Goal: Information Seeking & Learning: Check status

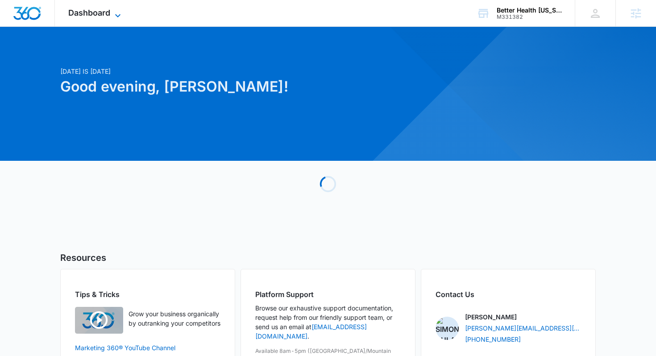
click at [107, 13] on span "Dashboard" at bounding box center [89, 12] width 42 height 9
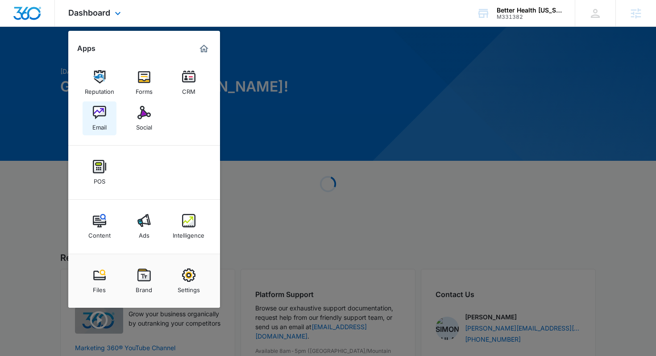
click at [97, 112] on img at bounding box center [99, 112] width 13 height 13
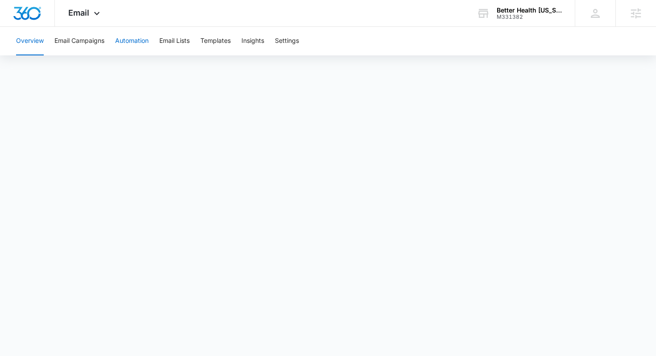
click at [130, 44] on button "Automation" at bounding box center [131, 41] width 33 height 29
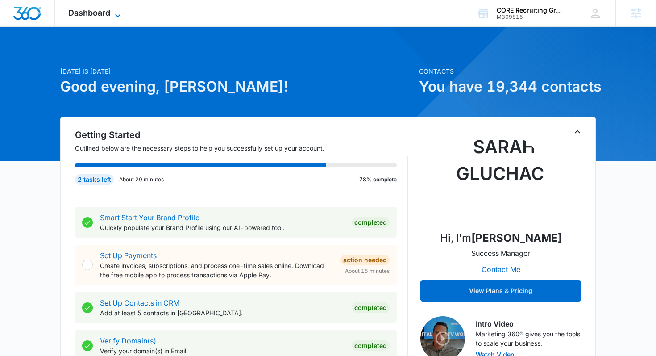
click at [91, 17] on span "Dashboard" at bounding box center [89, 12] width 42 height 9
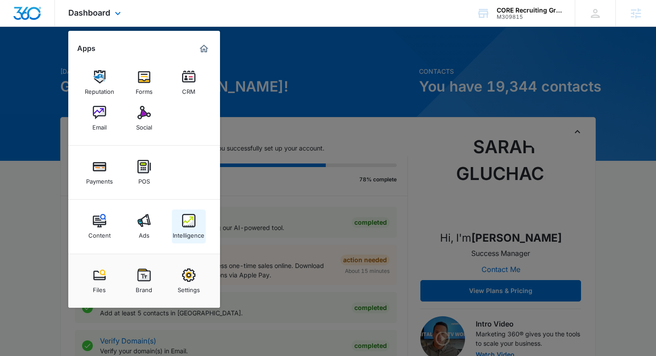
click at [195, 226] on img at bounding box center [188, 220] width 13 height 13
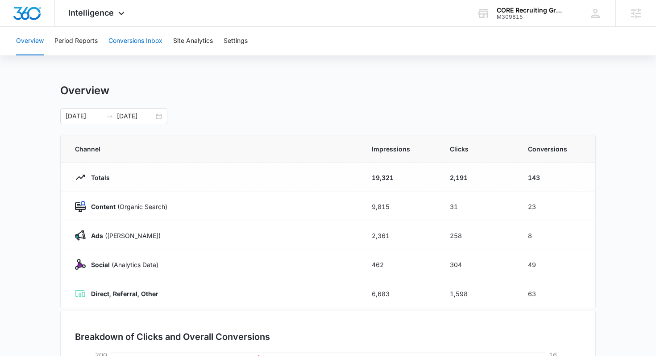
click at [125, 34] on button "Conversions Inbox" at bounding box center [136, 41] width 54 height 29
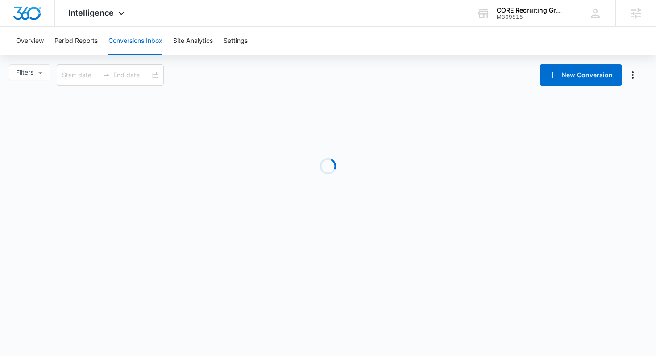
type input "08/12/2025"
type input "09/11/2025"
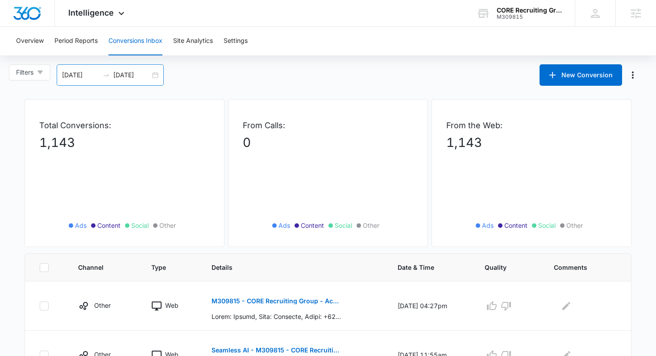
click at [151, 78] on div "08/12/2025 09/11/2025" at bounding box center [110, 74] width 107 height 21
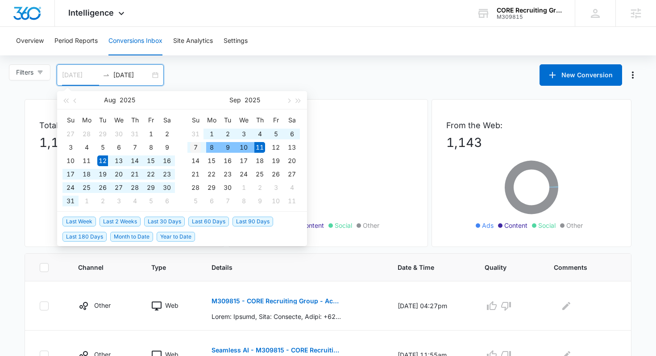
type input "09/07/2025"
click at [200, 146] on div "7" at bounding box center [195, 147] width 11 height 11
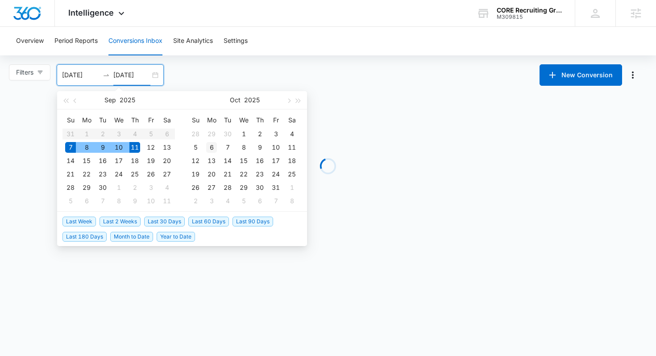
type input "10/06/2025"
click at [208, 146] on div "6" at bounding box center [211, 147] width 11 height 11
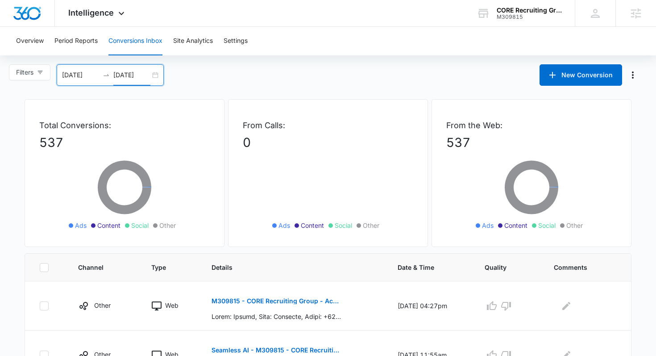
click at [157, 79] on div "09/07/2025 10/06/2025" at bounding box center [110, 74] width 107 height 21
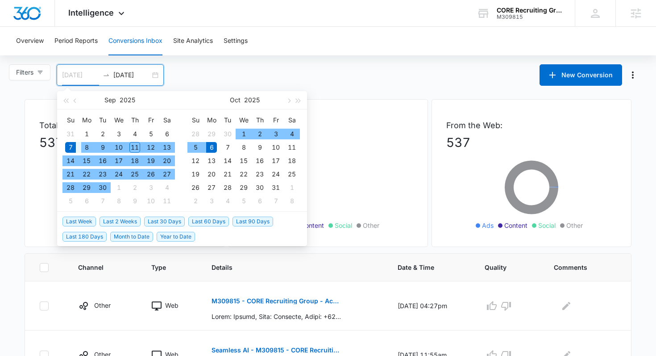
type input "09/07/2025"
click at [71, 147] on div "7" at bounding box center [70, 147] width 11 height 11
type input "09/08/2025"
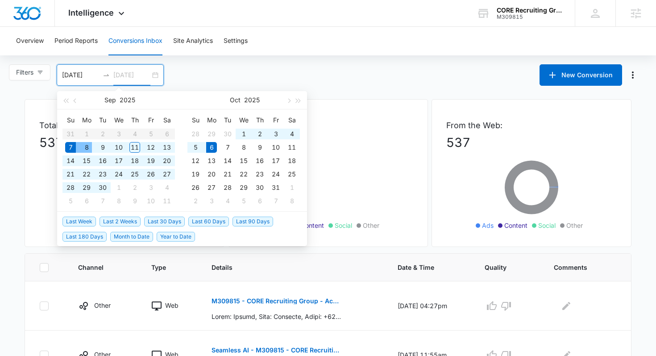
click at [83, 147] on div "8" at bounding box center [86, 147] width 11 height 11
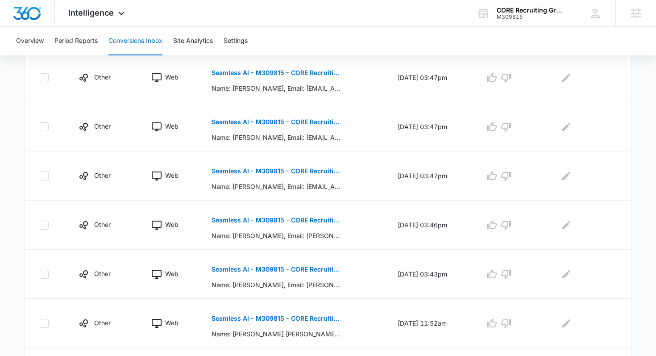
scroll to position [444, 0]
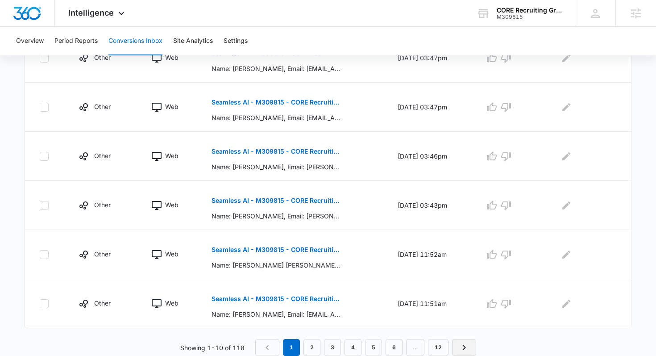
click at [457, 346] on link "Next Page" at bounding box center [464, 347] width 24 height 17
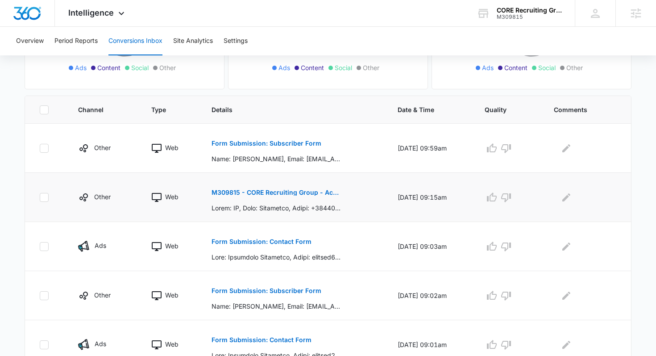
scroll to position [171, 0]
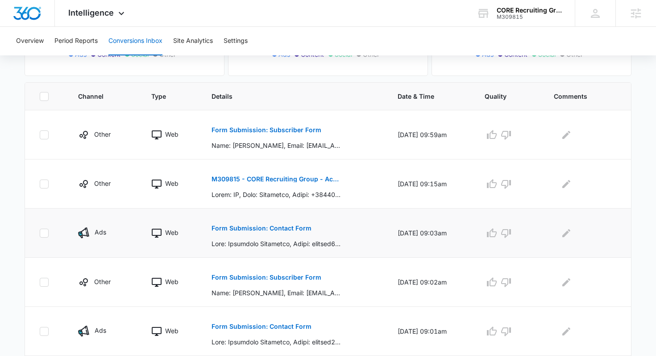
click at [288, 230] on p "Form Submission: Contact Form" at bounding box center [262, 228] width 100 height 6
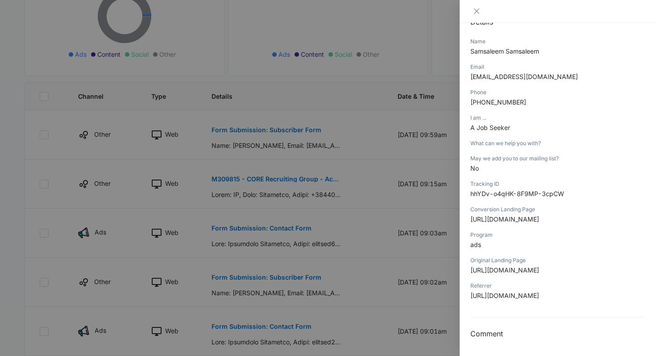
scroll to position [306, 0]
click at [392, 217] on div at bounding box center [328, 178] width 656 height 356
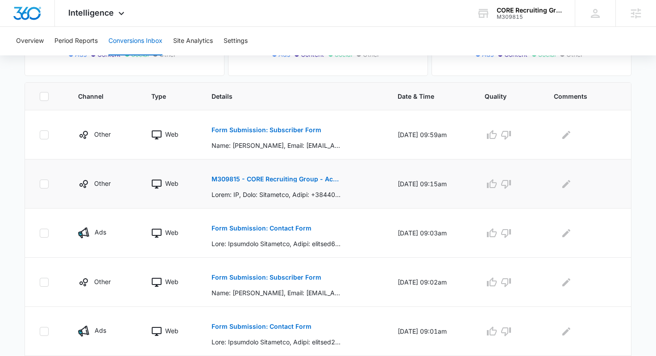
click at [288, 182] on button "M309815 - CORE Recruiting Group - Acuity Scheduling" at bounding box center [277, 178] width 130 height 21
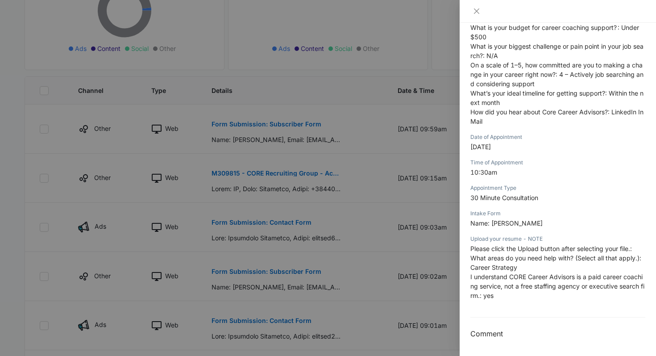
scroll to position [178, 0]
click at [373, 239] on div at bounding box center [328, 178] width 656 height 356
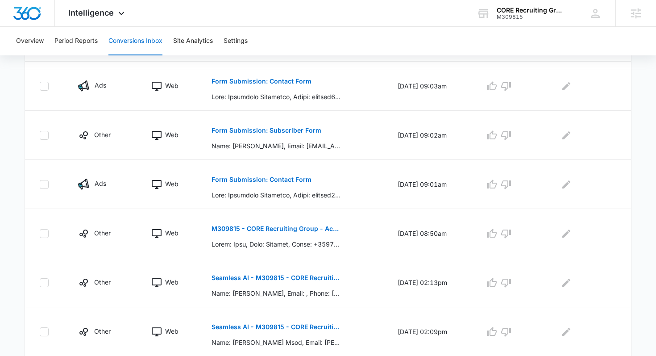
scroll to position [319, 0]
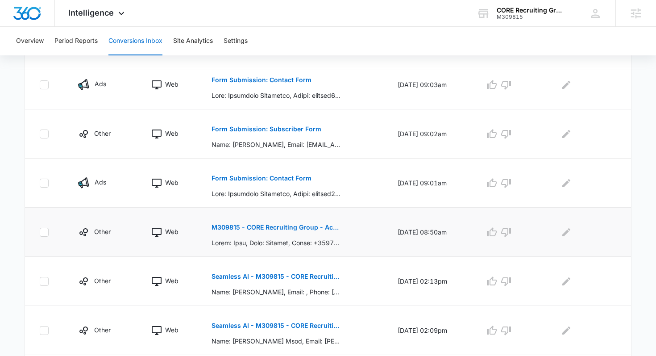
click at [315, 226] on p "M309815 - CORE Recruiting Group - Acuity Scheduling" at bounding box center [277, 227] width 130 height 6
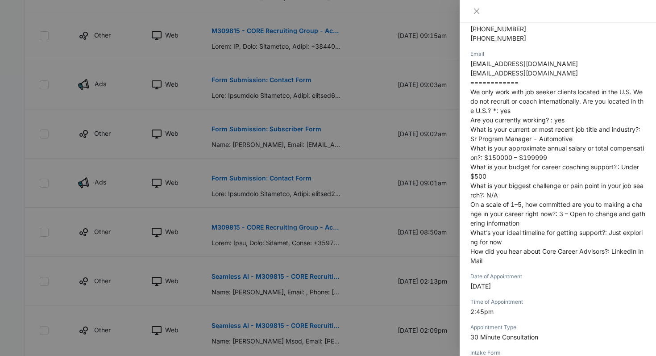
scroll to position [197, 0]
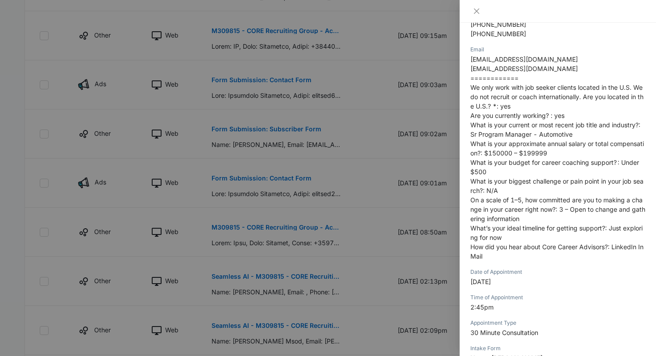
click at [416, 254] on div at bounding box center [328, 178] width 656 height 356
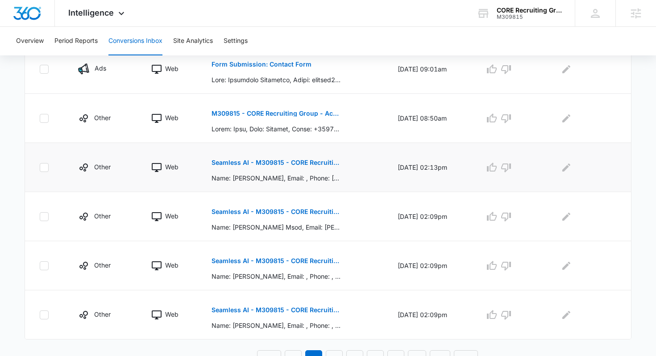
scroll to position [444, 0]
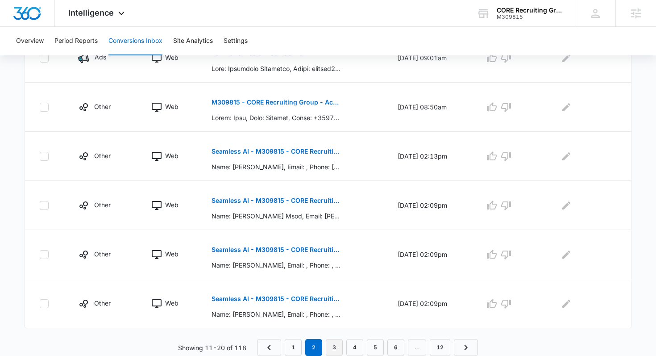
click at [335, 342] on link "3" at bounding box center [334, 347] width 17 height 17
click at [350, 347] on link "4" at bounding box center [354, 347] width 17 height 17
click at [309, 344] on link "2" at bounding box center [313, 347] width 17 height 17
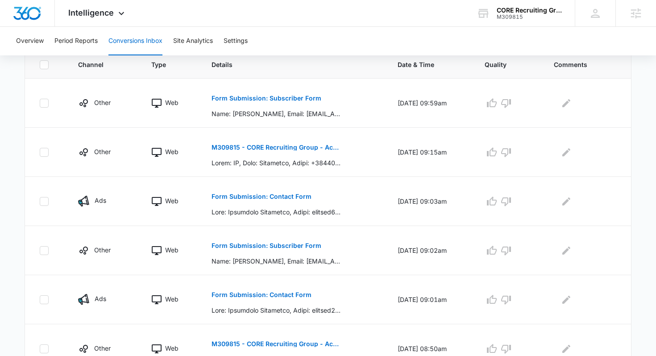
scroll to position [203, 0]
click at [267, 95] on p "Form Submission: Subscriber Form" at bounding box center [267, 98] width 110 height 6
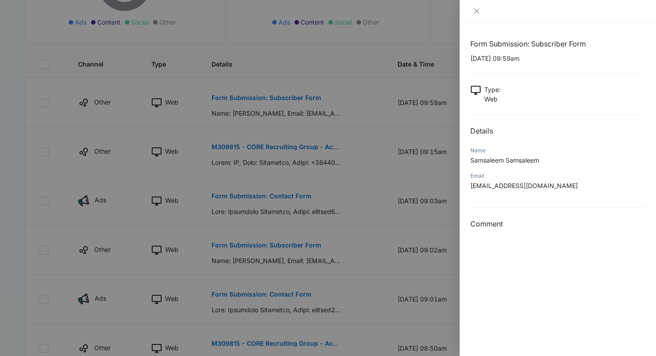
click at [292, 249] on div at bounding box center [328, 178] width 656 height 356
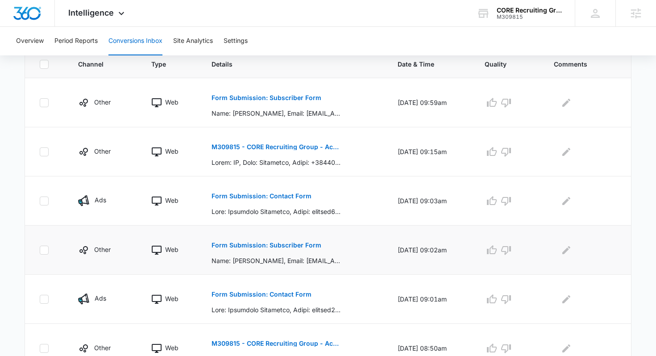
click at [292, 246] on p "Form Submission: Subscriber Form" at bounding box center [267, 245] width 110 height 6
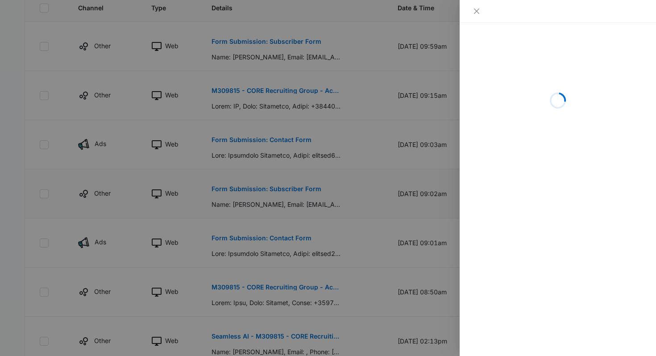
scroll to position [264, 0]
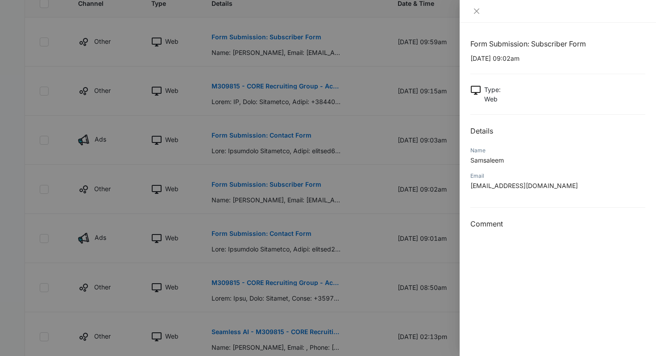
click at [293, 234] on div at bounding box center [328, 178] width 656 height 356
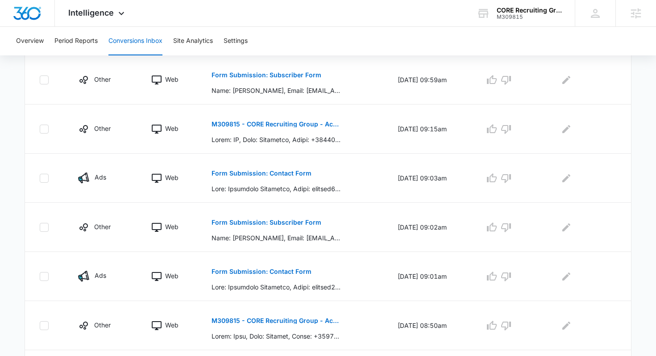
scroll to position [224, 0]
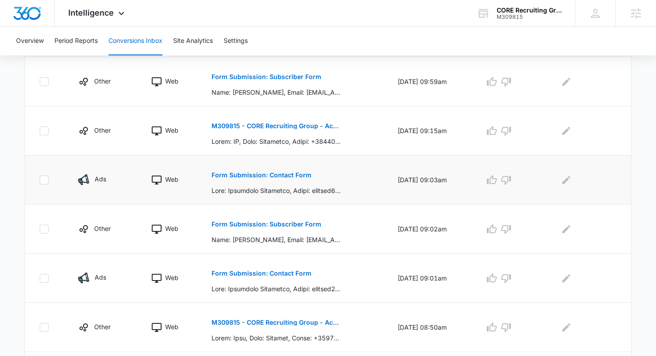
click at [280, 180] on button "Form Submission: Contact Form" at bounding box center [262, 174] width 100 height 21
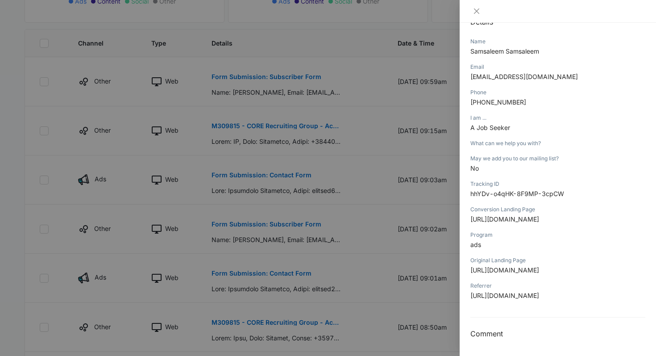
scroll to position [0, 0]
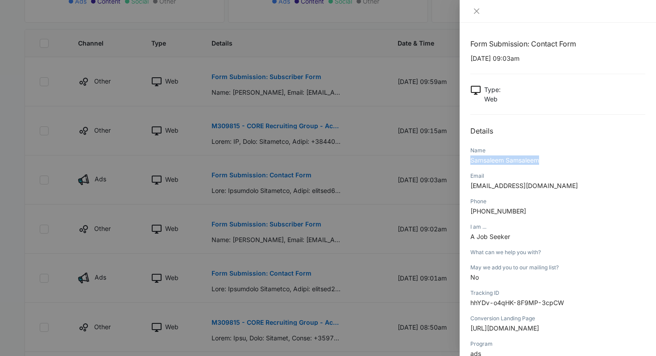
drag, startPoint x: 544, startPoint y: 160, endPoint x: 470, endPoint y: 162, distance: 74.1
click at [470, 162] on div "Form Submission: Contact Form 09/08/2025 at 09:03am Type : Web Details Name Sam…" at bounding box center [558, 189] width 196 height 333
copy span "Samsaleem Samsaleem"
click at [277, 168] on div at bounding box center [328, 178] width 656 height 356
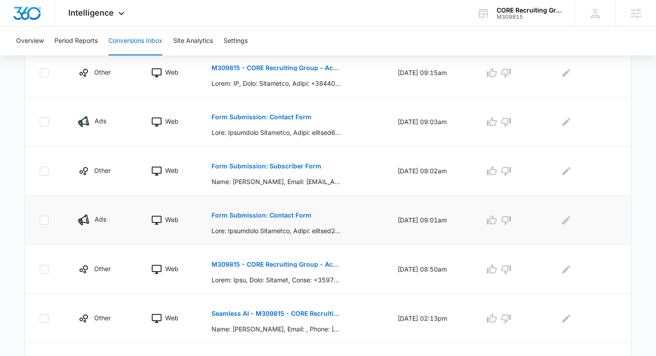
scroll to position [262, 0]
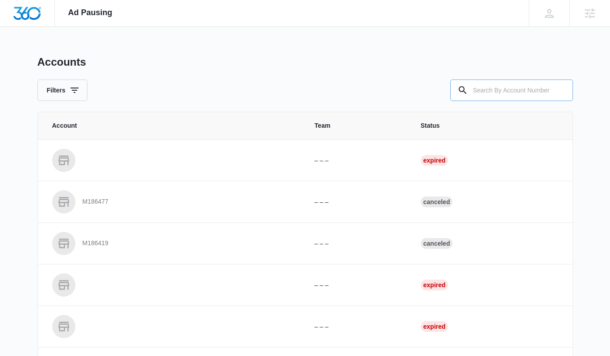
click at [502, 88] on input "text" at bounding box center [512, 89] width 123 height 21
type input "m58547"
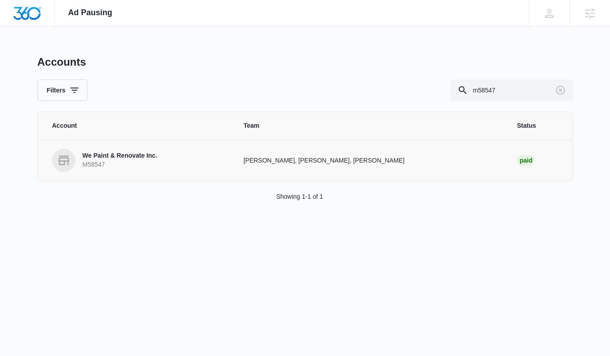
click at [103, 158] on p "We Paint & Renovate Inc." at bounding box center [120, 155] width 75 height 9
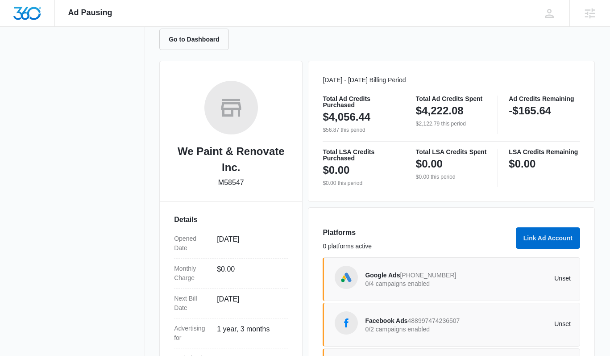
scroll to position [198, 0]
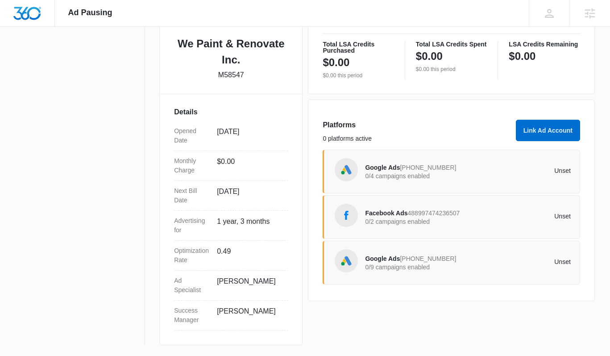
click at [392, 220] on p "0/2 campaigns enabled" at bounding box center [416, 221] width 103 height 6
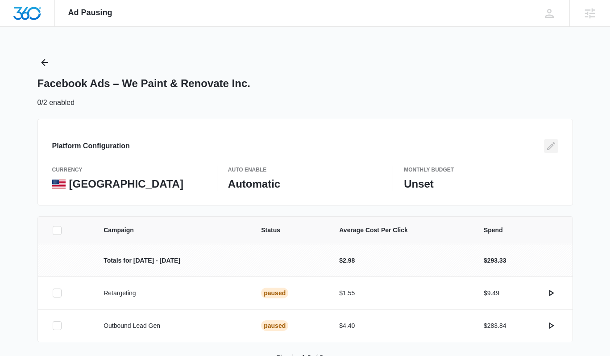
click at [551, 147] on icon "Edit" at bounding box center [551, 146] width 8 height 8
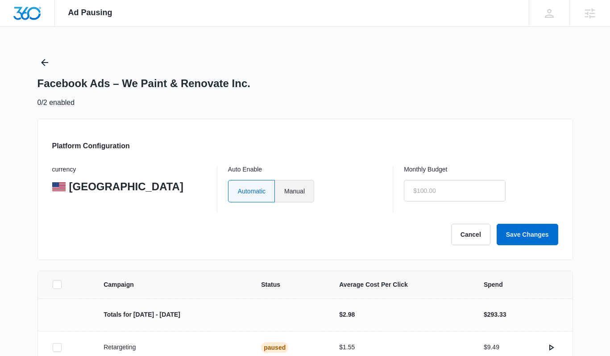
click at [305, 195] on label "Manual" at bounding box center [294, 191] width 39 height 22
click at [284, 191] on input "Manual" at bounding box center [284, 191] width 0 height 0
radio input "true"
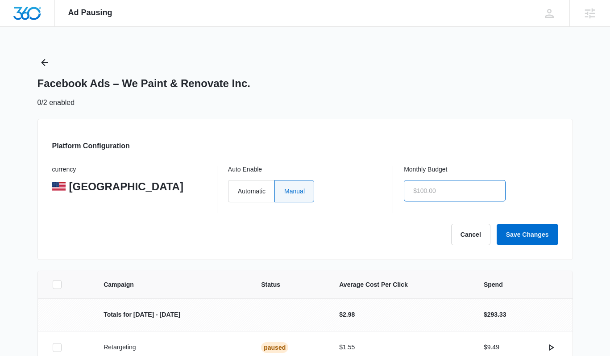
click at [438, 192] on input "text" at bounding box center [455, 190] width 102 height 21
type input "$1.00"
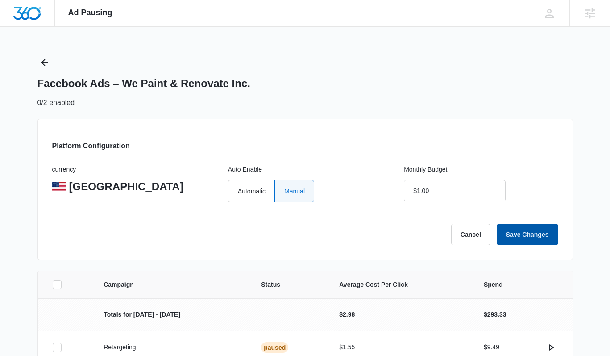
click at [519, 230] on button "Save Changes" at bounding box center [528, 234] width 62 height 21
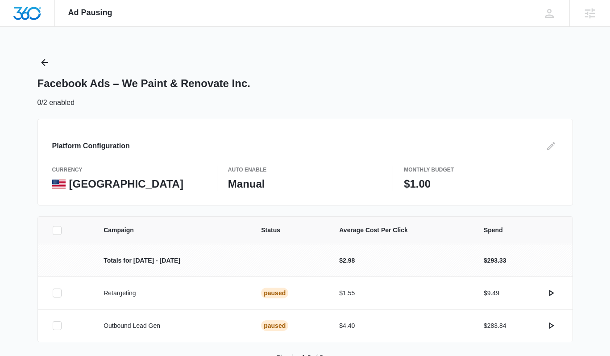
click at [483, 93] on div "Facebook Ads – We Paint & Renovate Inc. 0/2 enabled" at bounding box center [306, 81] width 536 height 53
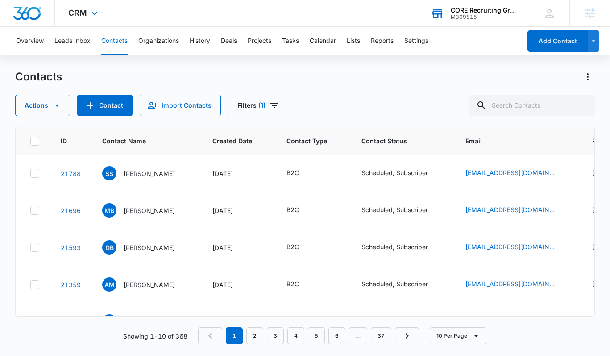
click at [480, 9] on div "CORE Recruiting Group" at bounding box center [483, 10] width 65 height 7
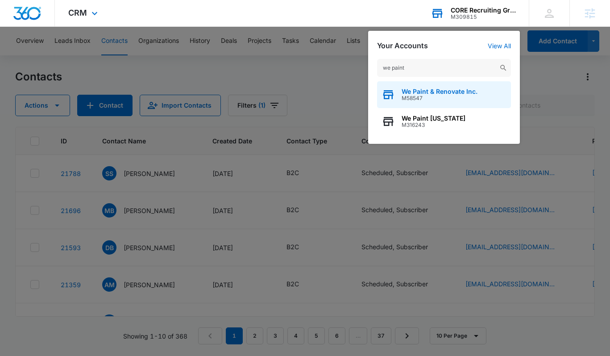
type input "we paint"
click at [442, 97] on span "M58547" at bounding box center [440, 98] width 76 height 6
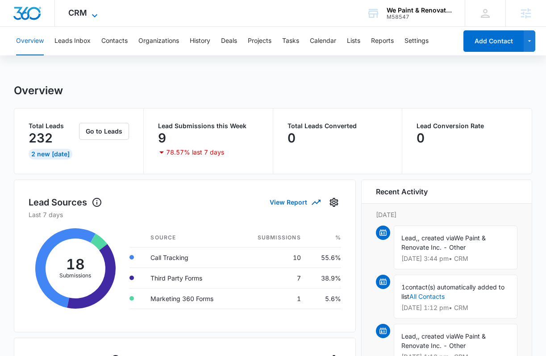
click at [89, 17] on icon at bounding box center [94, 15] width 11 height 11
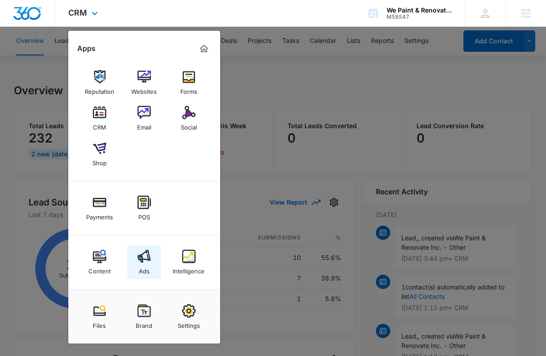
click at [138, 251] on img at bounding box center [144, 256] width 13 height 13
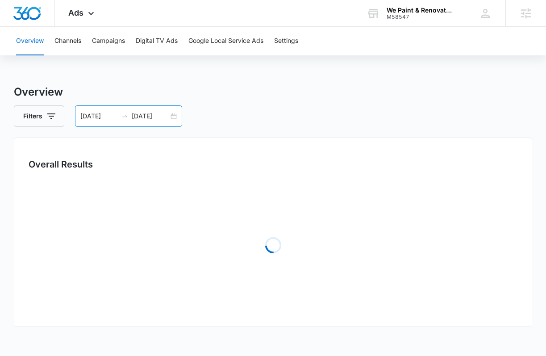
click at [175, 118] on div "[DATE] [DATE]" at bounding box center [128, 115] width 107 height 21
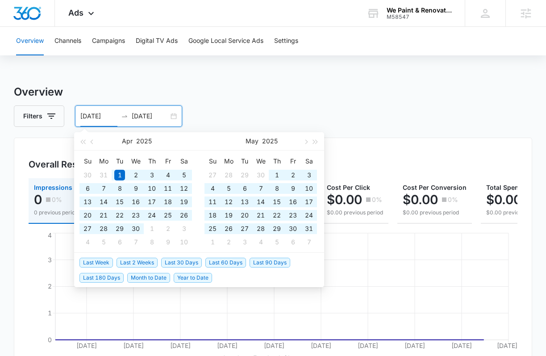
click at [104, 280] on span "Last 180 Days" at bounding box center [101, 278] width 44 height 10
type input "[DATE]"
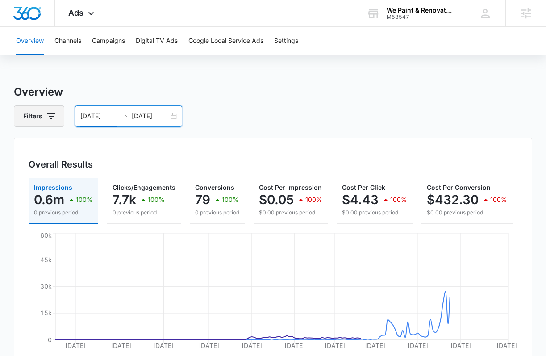
click at [46, 119] on icon "button" at bounding box center [51, 116] width 11 height 11
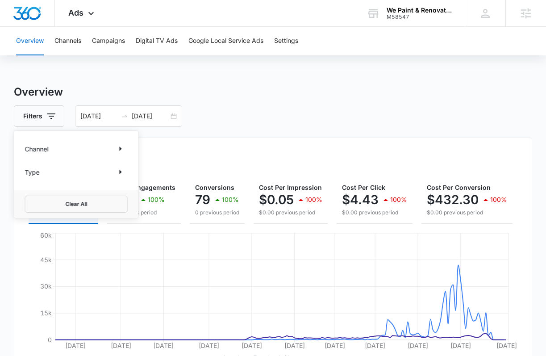
click at [42, 154] on div "Channel" at bounding box center [76, 149] width 103 height 14
click at [122, 149] on icon "Show Channel filters" at bounding box center [120, 148] width 11 height 11
click at [235, 113] on div "Filters Channel Channel Google Facebook / Instagram Type Clear All [DATE] [DATE]" at bounding box center [273, 115] width 519 height 21
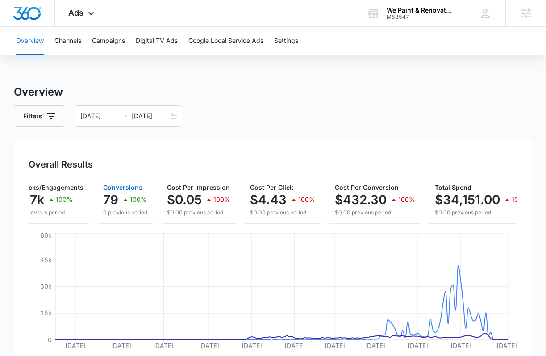
scroll to position [0, 112]
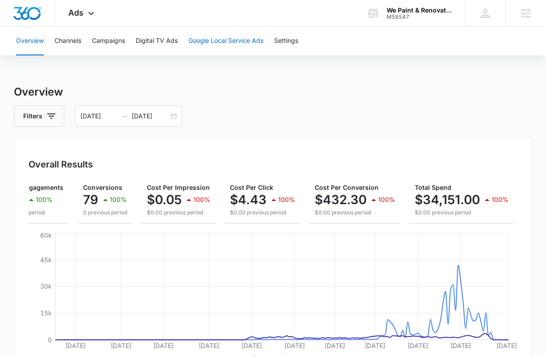
click at [215, 40] on button "Google Local Service Ads" at bounding box center [225, 41] width 75 height 29
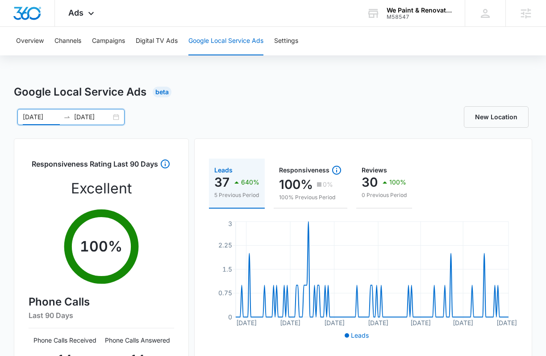
click at [28, 114] on input "[DATE]" at bounding box center [41, 117] width 37 height 10
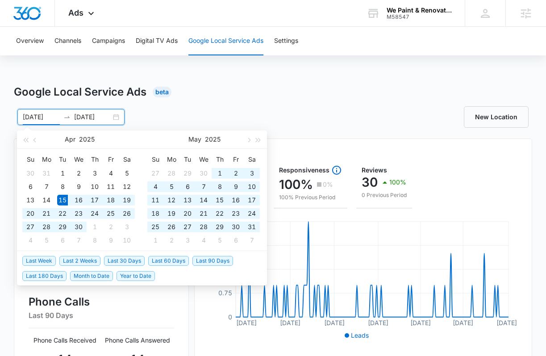
click at [121, 117] on div "[DATE] [DATE]" at bounding box center [70, 117] width 107 height 16
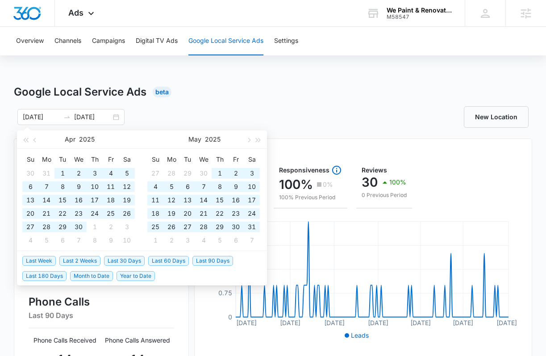
click at [151, 113] on div "[DATE] [DATE] [DATE] Su Mo Tu We Th Fr Sa 30 31 1 2 3 4 5 6 7 8 9 10 11 12 13 1…" at bounding box center [143, 117] width 259 height 16
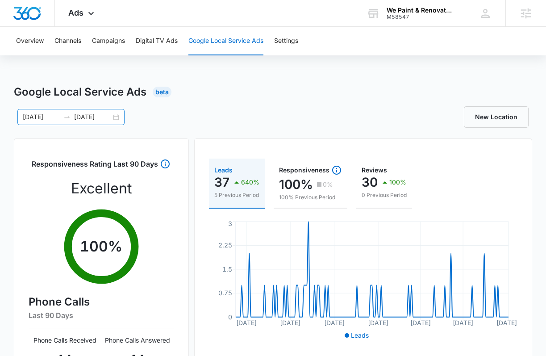
click at [42, 116] on input "[DATE]" at bounding box center [41, 117] width 37 height 10
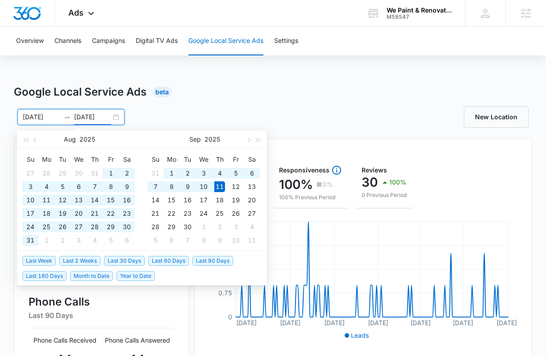
click at [229, 79] on div "Overview Channels Campaigns Digital TV Ads Google Local Service Ads Settings Go…" at bounding box center [273, 288] width 546 height 522
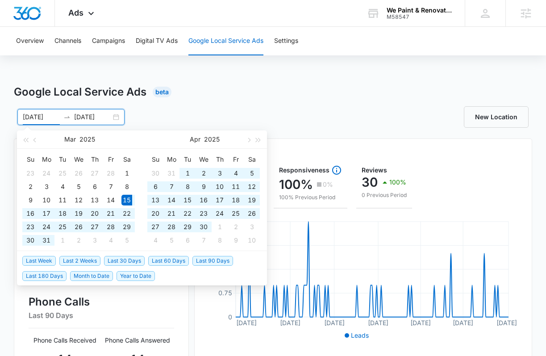
drag, startPoint x: 32, startPoint y: 114, endPoint x: 25, endPoint y: 114, distance: 7.6
click at [25, 114] on input "[DATE]" at bounding box center [41, 117] width 37 height 10
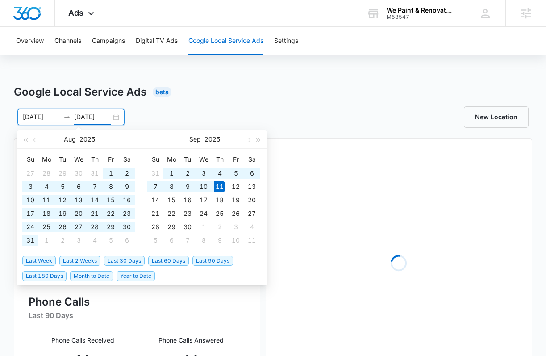
click at [217, 105] on div "Google Local Service Ads Beta [DATE] [DATE] [DATE] Su Mo Tu We Th Fr Sa 27 28 2…" at bounding box center [273, 336] width 519 height 504
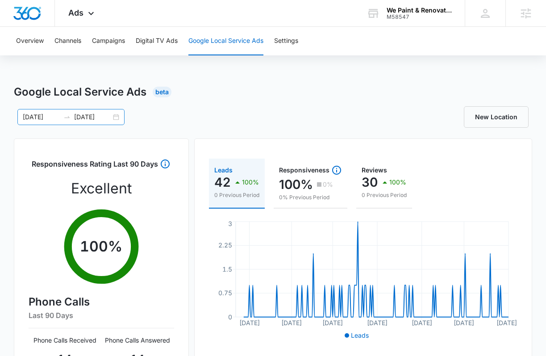
click at [29, 116] on input "[DATE]" at bounding box center [41, 117] width 37 height 10
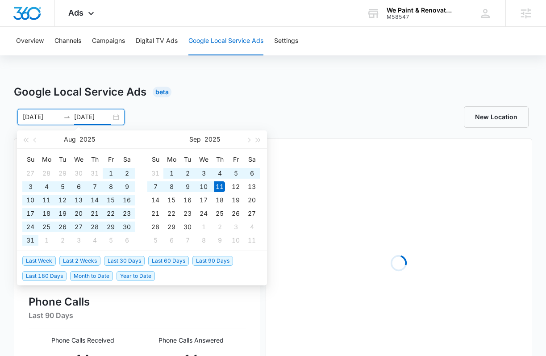
click at [206, 79] on div "Overview Channels Campaigns Digital TV Ads Google Local Service Ads Settings Go…" at bounding box center [273, 307] width 546 height 561
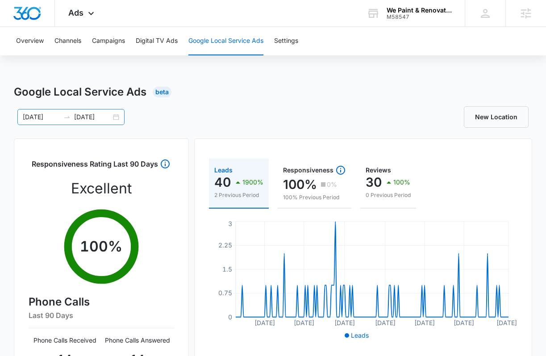
click at [38, 116] on input "[DATE]" at bounding box center [41, 117] width 37 height 10
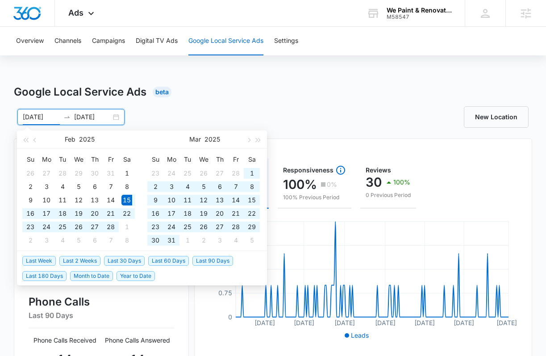
click at [27, 116] on input "[DATE]" at bounding box center [41, 117] width 37 height 10
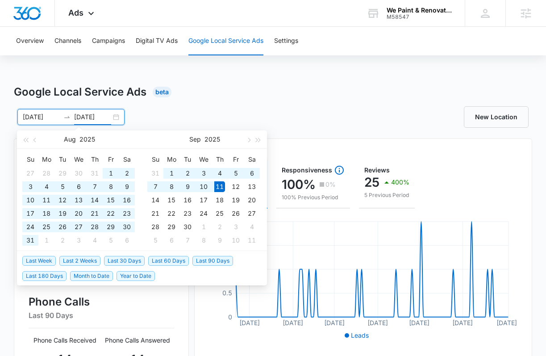
click at [234, 100] on div "Google Local Service Ads Beta [DATE] [DATE] [DATE] Su Mo Tu We Th Fr Sa 27 28 2…" at bounding box center [273, 316] width 519 height 465
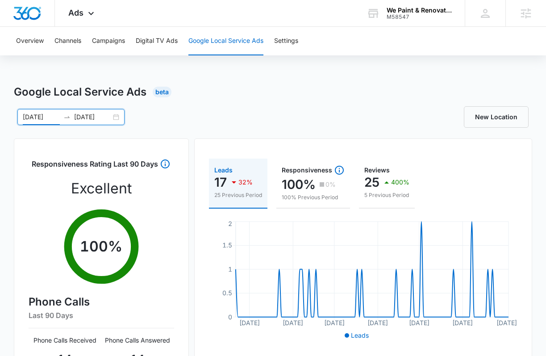
click at [25, 115] on input "[DATE]" at bounding box center [41, 117] width 37 height 10
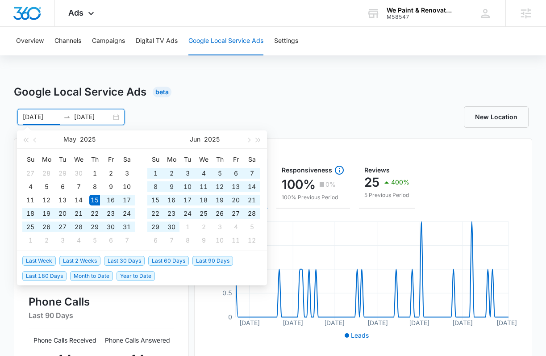
type input "[DATE]"
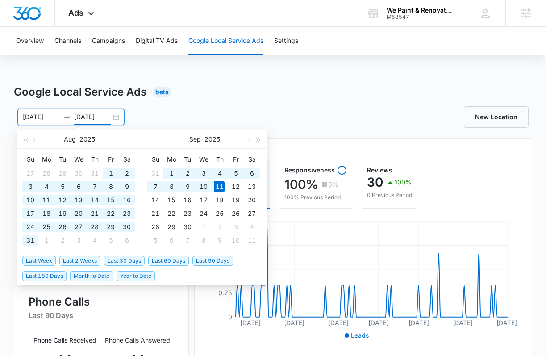
click at [226, 100] on div "Google Local Service Ads Beta [DATE] [DATE] [DATE] Su Mo Tu We Th Fr Sa 27 28 2…" at bounding box center [273, 316] width 519 height 465
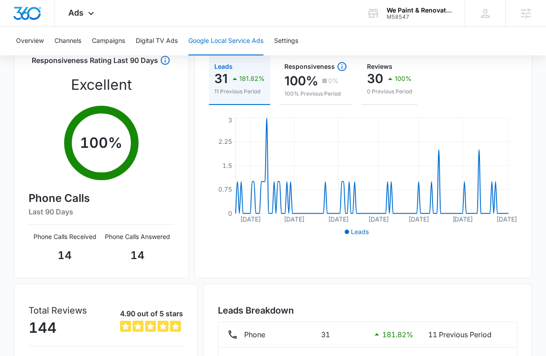
scroll to position [193, 0]
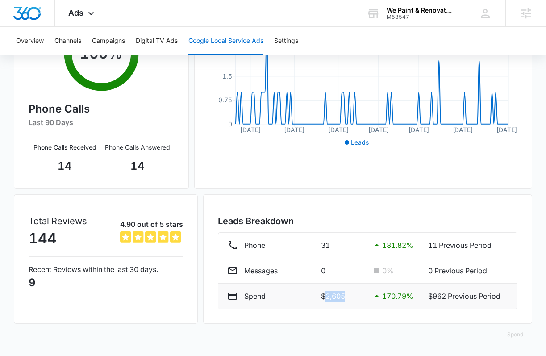
drag, startPoint x: 348, startPoint y: 297, endPoint x: 324, endPoint y: 295, distance: 24.2
click at [324, 295] on p "$2,605" at bounding box center [342, 296] width 43 height 11
copy p "2,605"
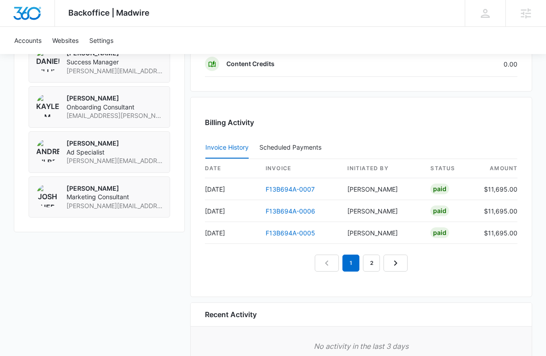
scroll to position [683, 0]
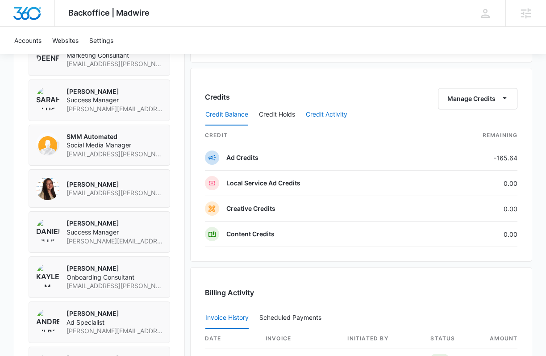
click at [330, 117] on button "Credit Activity" at bounding box center [327, 114] width 42 height 21
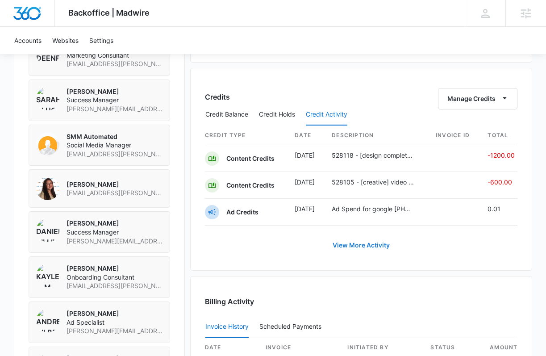
click at [363, 244] on link "View More Activity" at bounding box center [361, 244] width 75 height 21
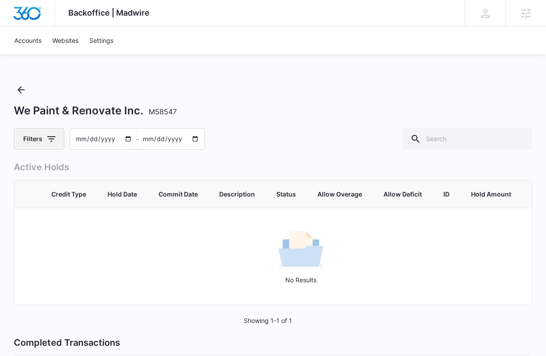
click at [34, 137] on button "Filters" at bounding box center [39, 138] width 50 height 21
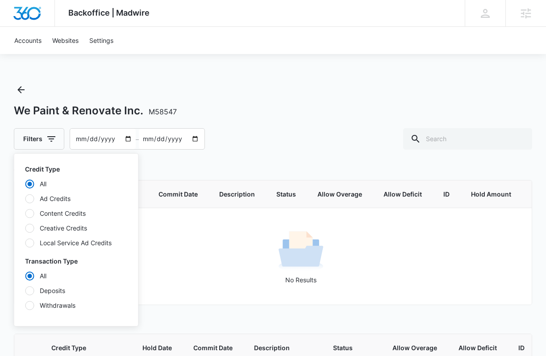
click at [30, 197] on div at bounding box center [29, 198] width 9 height 9
click at [25, 198] on input "Ad Credits" at bounding box center [25, 198] width 0 height 0
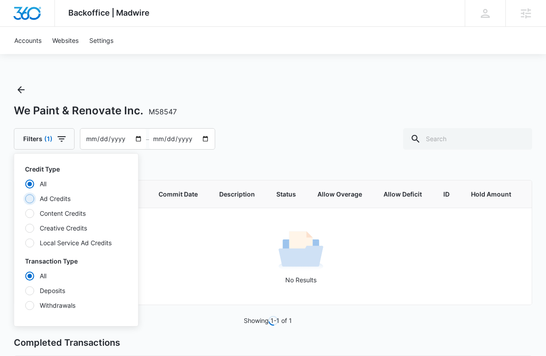
radio input "false"
radio input "true"
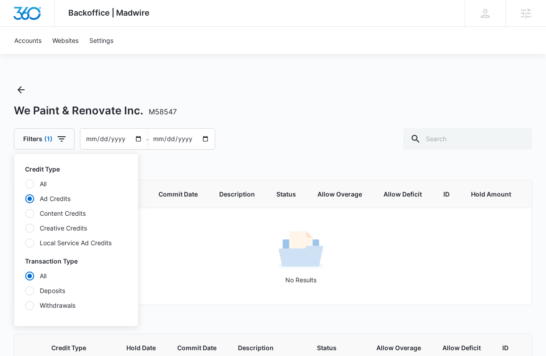
click at [92, 137] on input "[DATE]" at bounding box center [113, 139] width 66 height 21
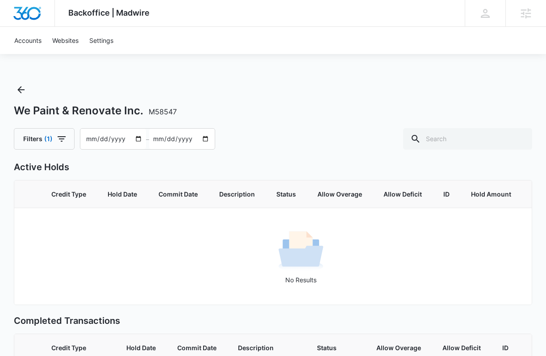
type input "[DATE]"
click at [187, 105] on div "We Paint & Renovate Inc. M58547" at bounding box center [273, 110] width 519 height 13
click at [63, 146] on button "Filters (1)" at bounding box center [44, 138] width 61 height 21
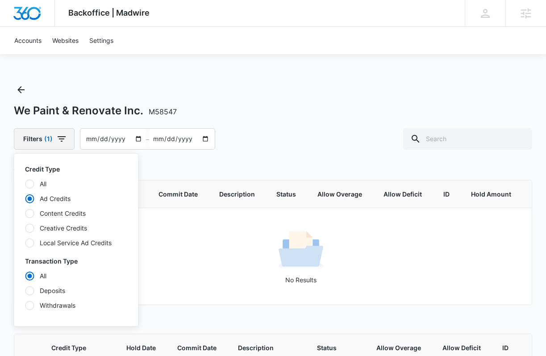
radio input "true"
click at [31, 309] on div at bounding box center [29, 305] width 9 height 9
click at [25, 305] on input "Withdrawals" at bounding box center [25, 305] width 0 height 0
radio input "false"
radio input "true"
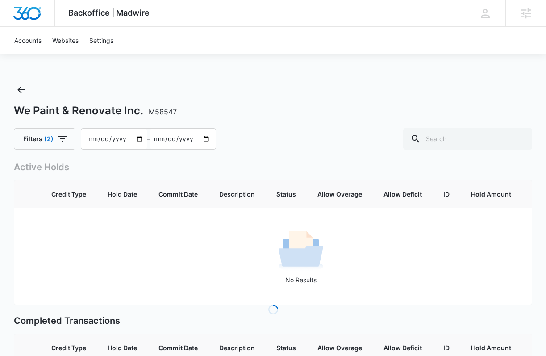
click at [212, 132] on input "[DATE]" at bounding box center [183, 139] width 66 height 21
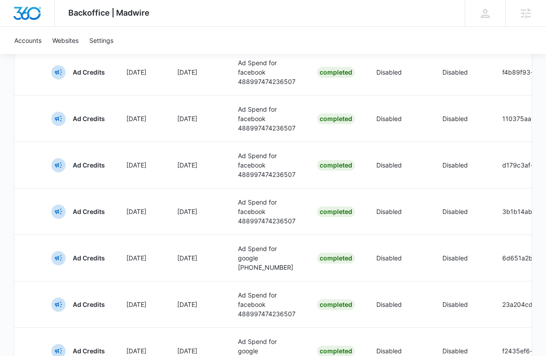
scroll to position [519, 0]
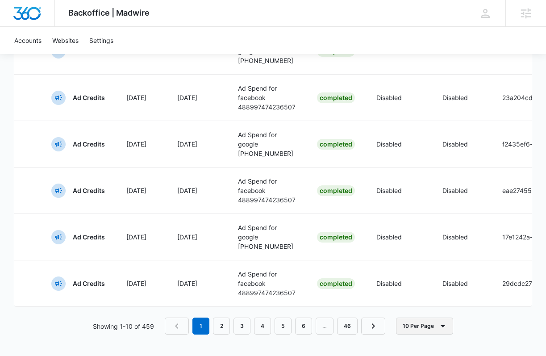
click at [420, 327] on button "10 Per Page" at bounding box center [424, 325] width 57 height 17
click at [418, 298] on div "100 Per Page" at bounding box center [427, 300] width 40 height 6
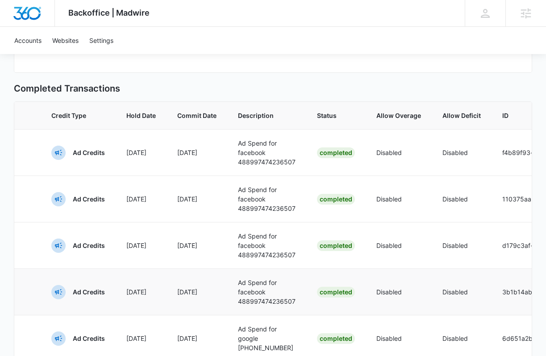
scroll to position [0, 0]
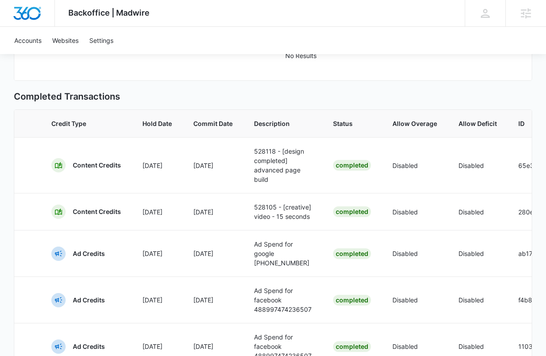
scroll to position [529, 0]
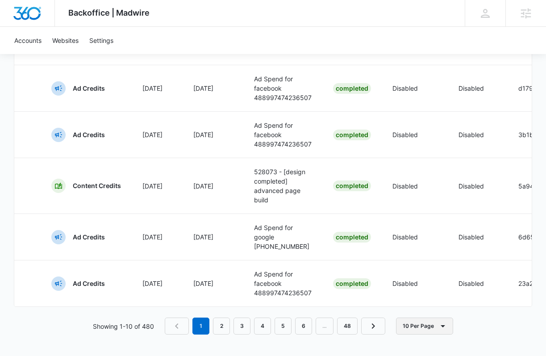
click at [415, 329] on button "10 Per Page" at bounding box center [424, 325] width 57 height 17
click at [415, 303] on button "100 Per Page" at bounding box center [433, 299] width 72 height 13
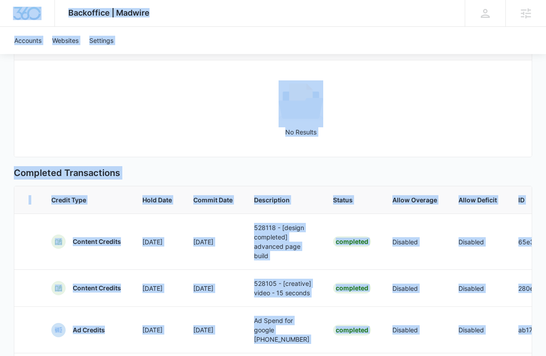
scroll to position [242, 0]
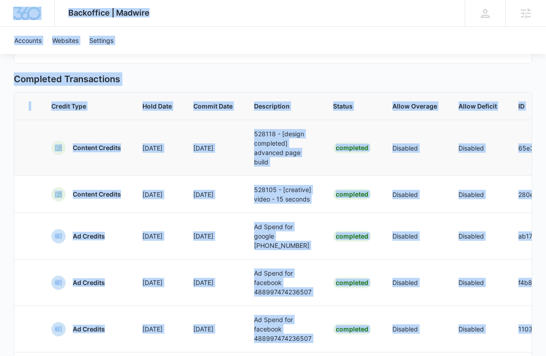
click at [48, 135] on td "Content Credits" at bounding box center [86, 148] width 91 height 56
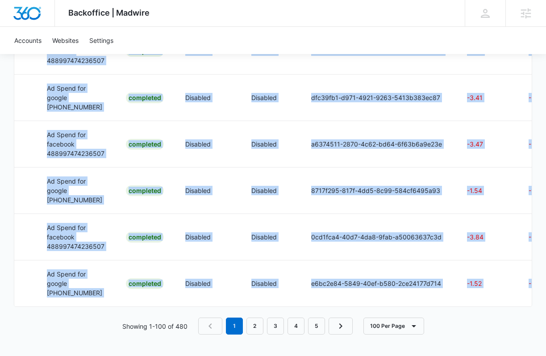
scroll to position [0, 253]
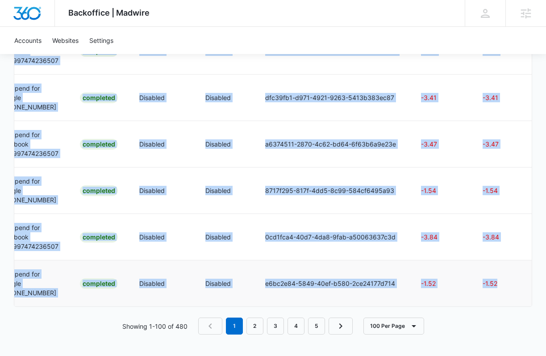
drag, startPoint x: 51, startPoint y: 104, endPoint x: 503, endPoint y: 285, distance: 486.3
copy table "Credit Type Hold Date Commit Date Description Status Allow Overage Allow Defici…"
click at [253, 322] on link "2" at bounding box center [254, 325] width 17 height 17
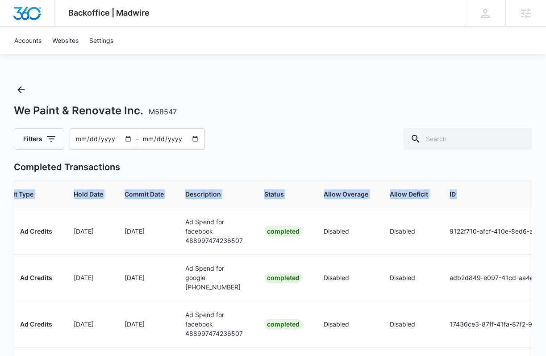
scroll to position [0, 0]
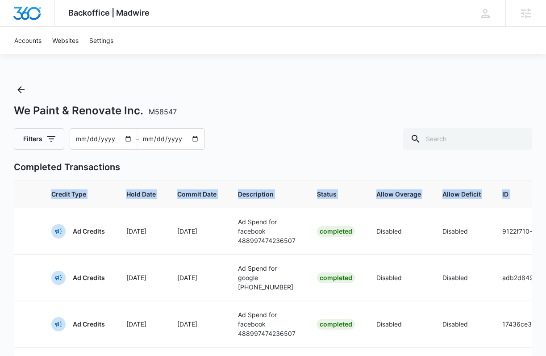
click at [42, 194] on th "Credit Type" at bounding box center [78, 193] width 75 height 27
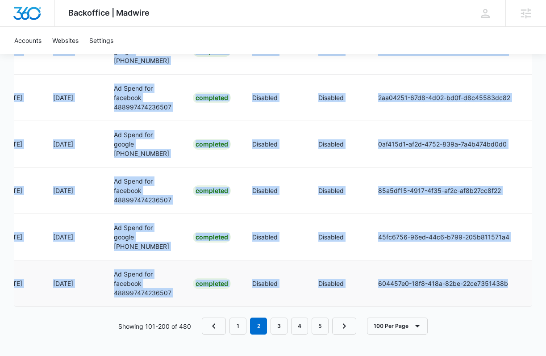
scroll to position [0, 184]
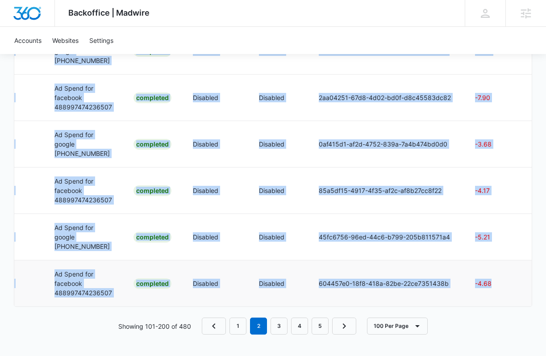
drag, startPoint x: 51, startPoint y: 193, endPoint x: 497, endPoint y: 290, distance: 456.4
copy tbody "[DATE] [DATE] Ad Spend for google [PHONE_NUMBER] Completed Disabled Disabled b5…"
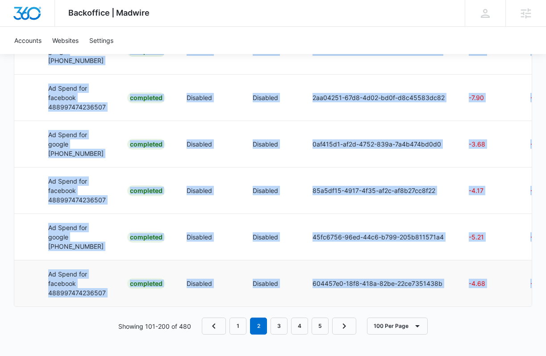
scroll to position [0, 238]
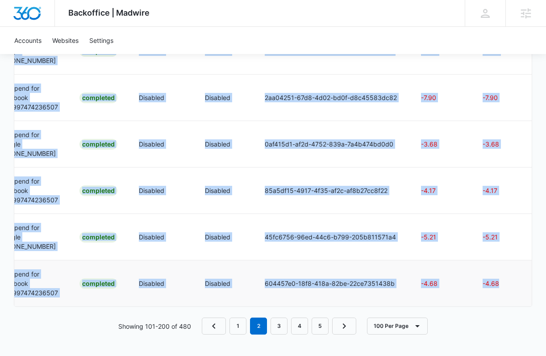
drag, startPoint x: 52, startPoint y: 228, endPoint x: 503, endPoint y: 285, distance: 454.6
copy tbody "Ad Credits [DATE] [DATE] Ad Spend for facebook 488997474236507 Completed Disabl…"
click at [275, 323] on link "3" at bounding box center [279, 325] width 17 height 17
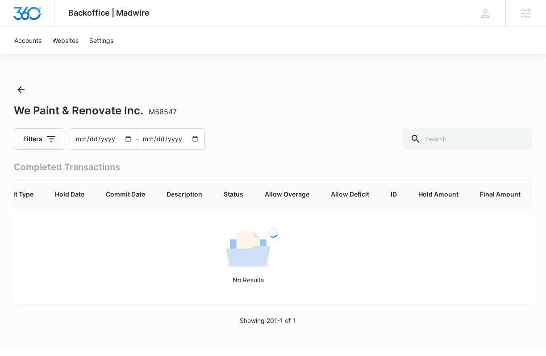
scroll to position [0, 0]
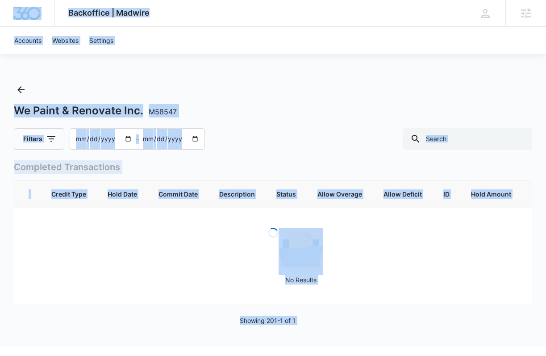
click at [48, 187] on th "Credit Type" at bounding box center [69, 193] width 56 height 27
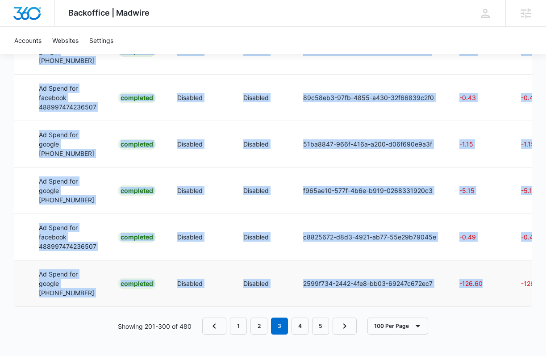
scroll to position [0, 238]
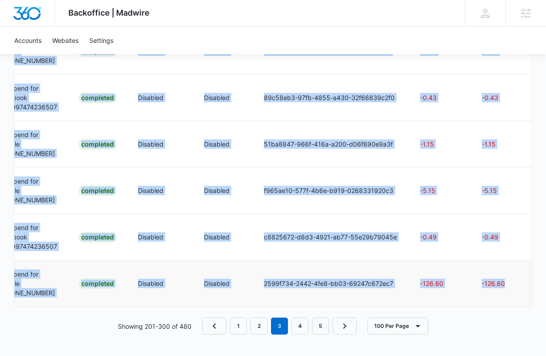
drag, startPoint x: 44, startPoint y: 230, endPoint x: 513, endPoint y: 286, distance: 472.2
copy tbody "Ad Credits Aug [DATE] Ad Spend for google [PHONE_NUMBER] Completed Disabled Dis…"
click at [298, 318] on link "4" at bounding box center [300, 325] width 17 height 17
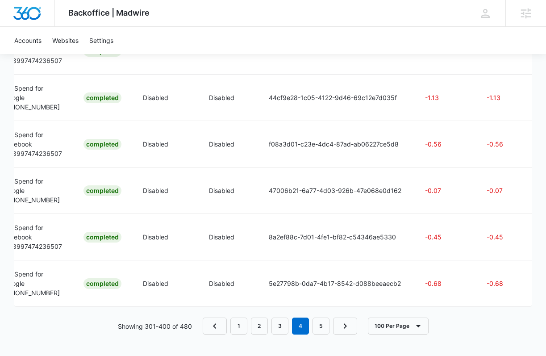
scroll to position [0, 238]
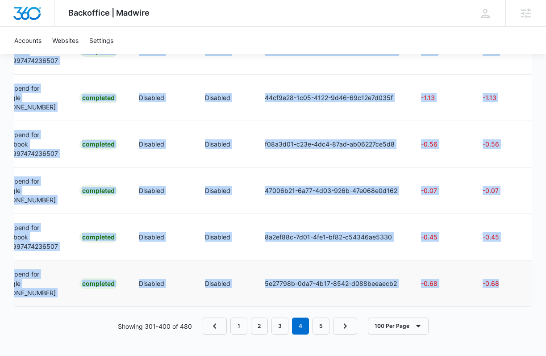
drag, startPoint x: 71, startPoint y: 230, endPoint x: 497, endPoint y: 284, distance: 430.3
copy tbody "Ad Credits Aug [DATE] Ad Spend for facebook 488997474236507 Completed Disabled …"
click at [325, 326] on link "5" at bounding box center [321, 325] width 17 height 17
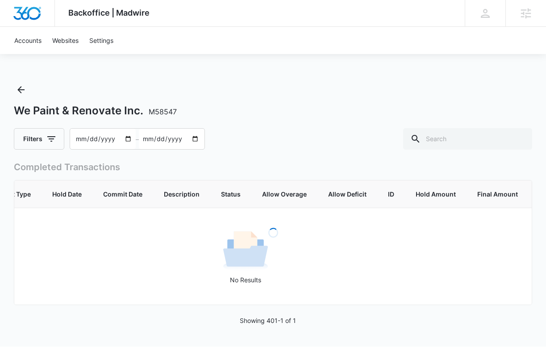
scroll to position [0, 0]
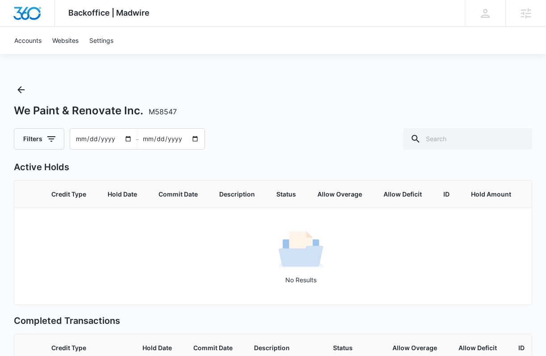
click at [81, 138] on input "[DATE]" at bounding box center [103, 139] width 66 height 21
type input "[DATE]"
click at [272, 122] on div "We Paint & Renovate Inc. M58547 Filters [DATE] – [DATE]" at bounding box center [273, 116] width 519 height 67
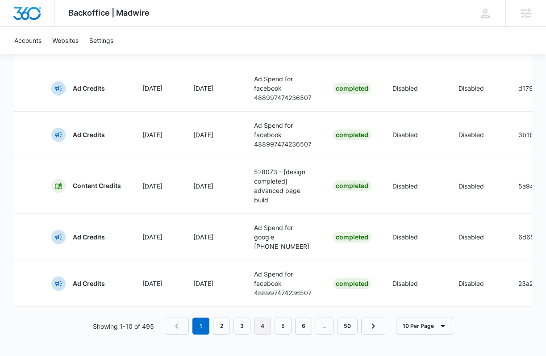
click at [260, 325] on link "4" at bounding box center [262, 325] width 17 height 17
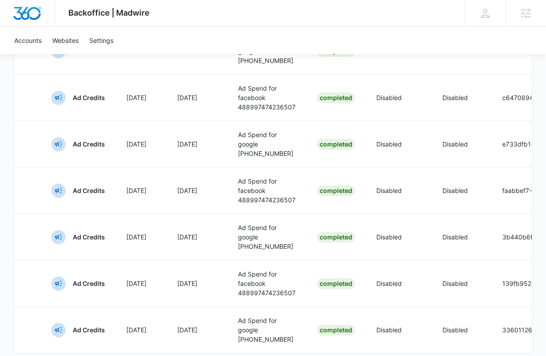
scroll to position [366, 0]
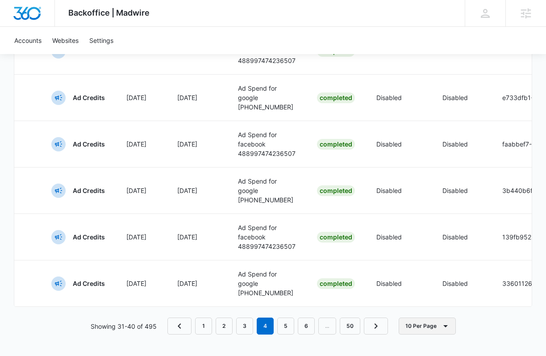
click at [414, 320] on button "10 Per Page" at bounding box center [427, 325] width 57 height 17
click at [419, 304] on button "100 Per Page" at bounding box center [435, 299] width 72 height 13
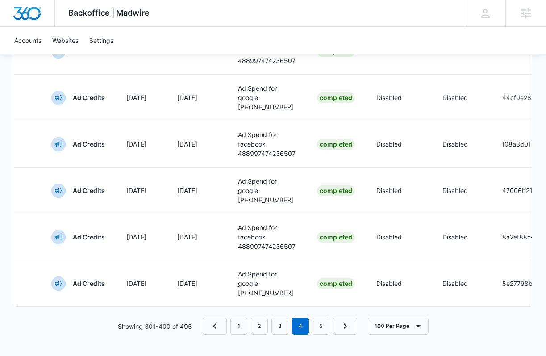
scroll to position [0, 238]
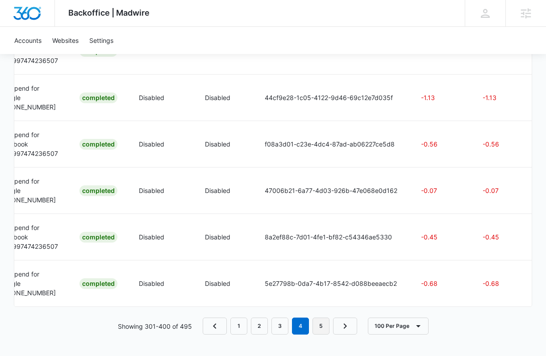
click at [313, 325] on link "5" at bounding box center [321, 325] width 17 height 17
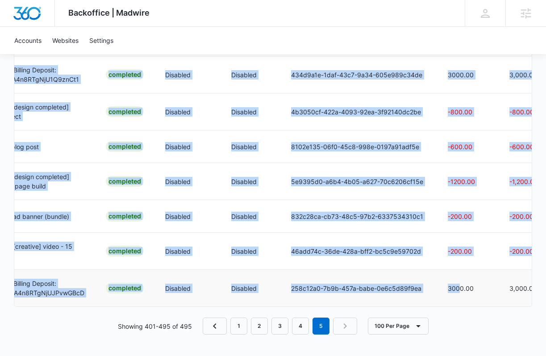
scroll to position [0, 312]
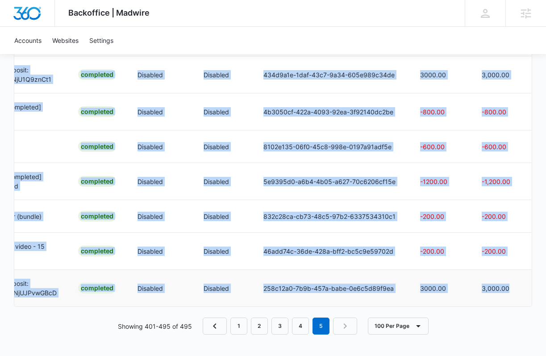
drag, startPoint x: 47, startPoint y: 227, endPoint x: 510, endPoint y: 288, distance: 467.0
copy tbody "Ad Credits Aug [DATE] Ad Spend for facebook 488997474236507 Completed Disabled …"
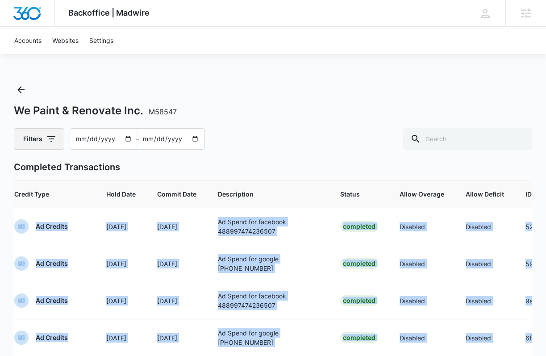
scroll to position [0, 0]
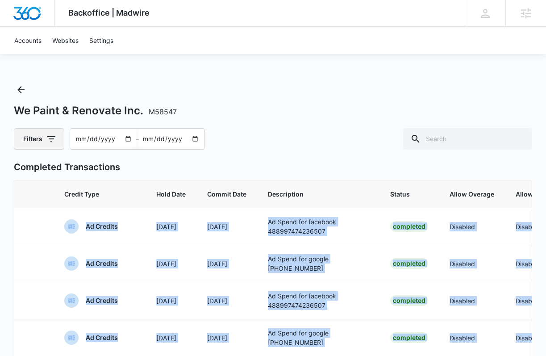
click at [29, 138] on button "Filters" at bounding box center [39, 138] width 50 height 21
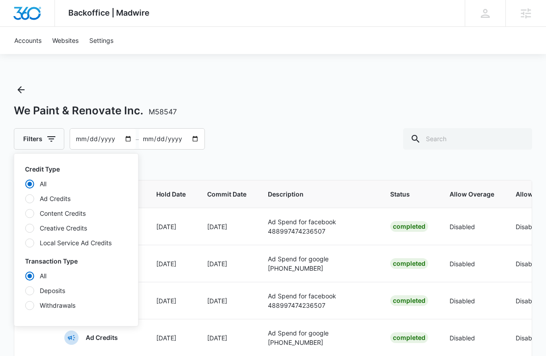
click at [27, 294] on div at bounding box center [29, 290] width 9 height 9
click at [25, 291] on input "Deposits" at bounding box center [25, 290] width 0 height 0
radio input "false"
radio input "true"
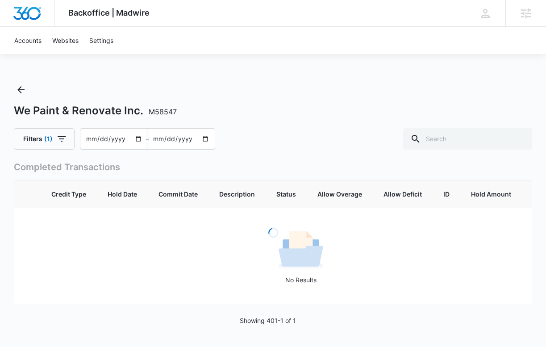
click at [264, 80] on div "Backoffice | Madwire Apps Settings [PERSON_NAME] [PERSON_NAME][EMAIL_ADDRESS][P…" at bounding box center [273, 173] width 546 height 346
click at [274, 324] on link "1" at bounding box center [275, 324] width 17 height 17
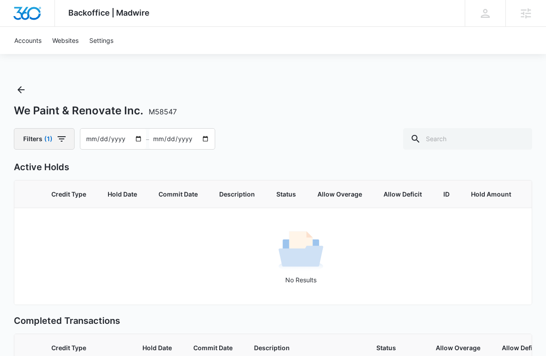
click at [46, 140] on span "(1)" at bounding box center [48, 139] width 8 height 6
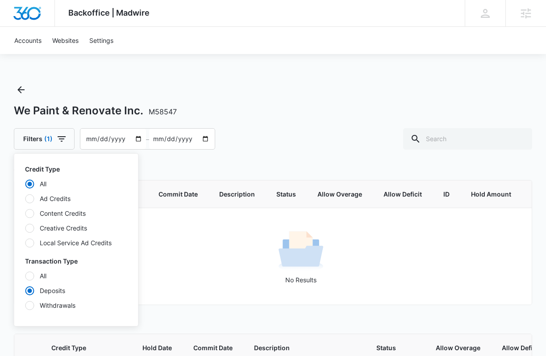
click at [33, 200] on label "Ad Credits" at bounding box center [76, 198] width 103 height 9
click at [25, 199] on input "Ad Credits" at bounding box center [25, 198] width 0 height 0
radio input "false"
radio input "true"
click at [266, 167] on p "Active Holds" at bounding box center [273, 166] width 519 height 13
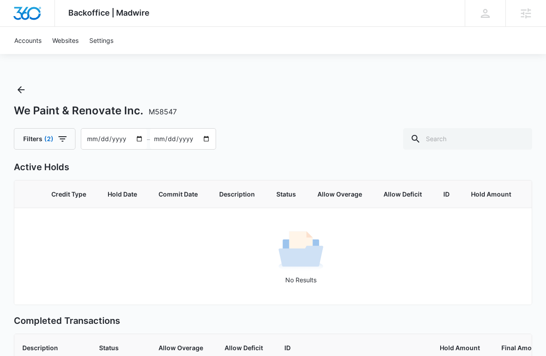
click at [93, 139] on input "[DATE]" at bounding box center [114, 139] width 66 height 21
click at [65, 135] on icon "button" at bounding box center [62, 139] width 11 height 11
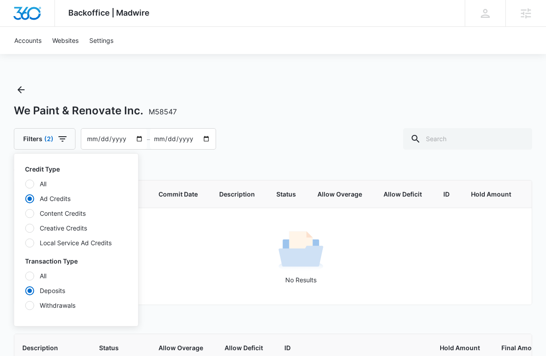
click at [265, 124] on div "We Paint & Renovate Inc. M58547 Filters (2) Credit Type All Ad Credits Content …" at bounding box center [273, 116] width 519 height 67
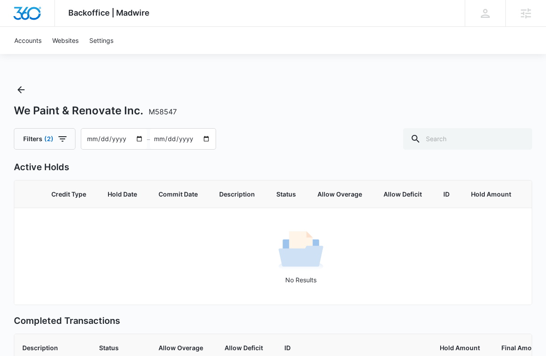
click at [89, 137] on input "[DATE]" at bounding box center [114, 139] width 66 height 21
type input "[DATE]"
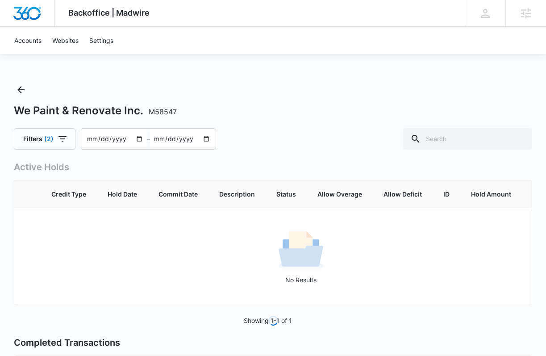
scroll to position [0, 53]
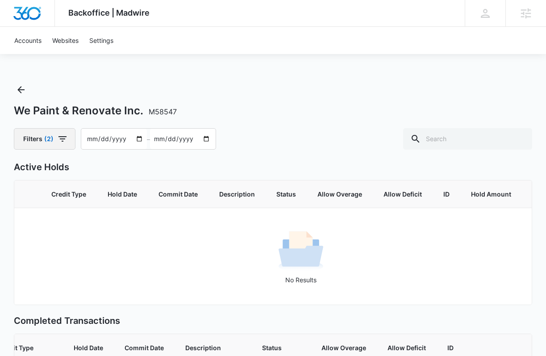
drag, startPoint x: 54, startPoint y: 142, endPoint x: 44, endPoint y: 141, distance: 10.0
click at [44, 141] on button "Filters (2)" at bounding box center [45, 138] width 62 height 21
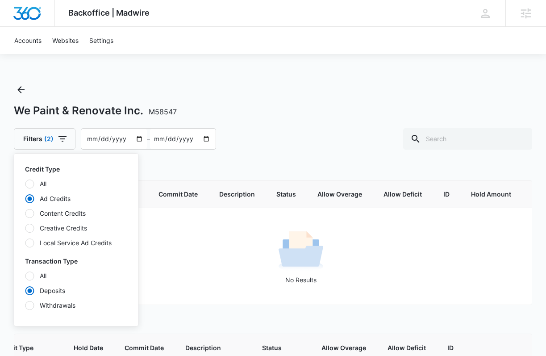
click at [32, 243] on div at bounding box center [29, 242] width 9 height 9
click at [25, 243] on input "Local Service Ad Credits" at bounding box center [25, 242] width 0 height 0
radio input "false"
radio input "true"
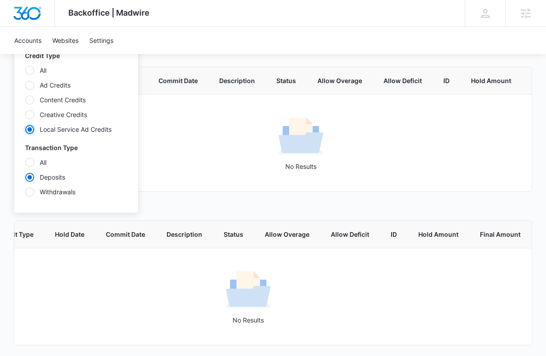
scroll to position [0, 0]
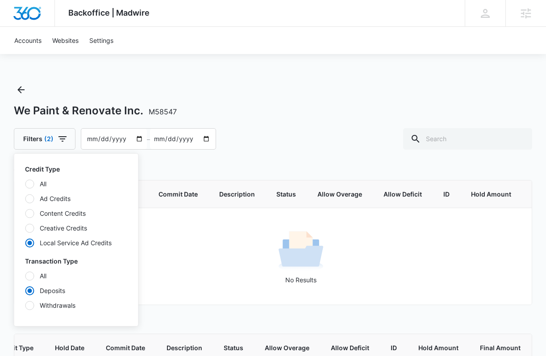
click at [26, 179] on label "All" at bounding box center [76, 183] width 103 height 9
click at [25, 184] on input "All" at bounding box center [25, 184] width 0 height 0
radio input "true"
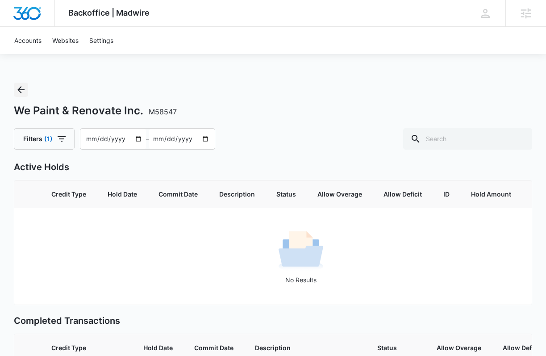
click at [21, 89] on icon "Back" at bounding box center [20, 89] width 7 height 7
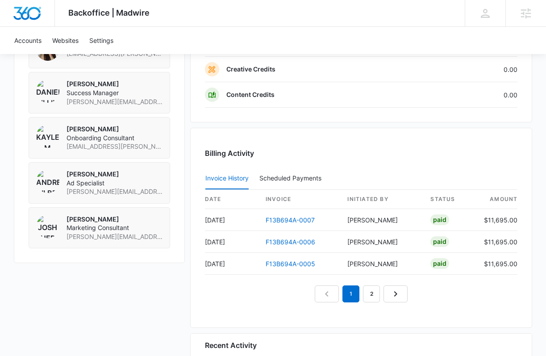
scroll to position [879, 0]
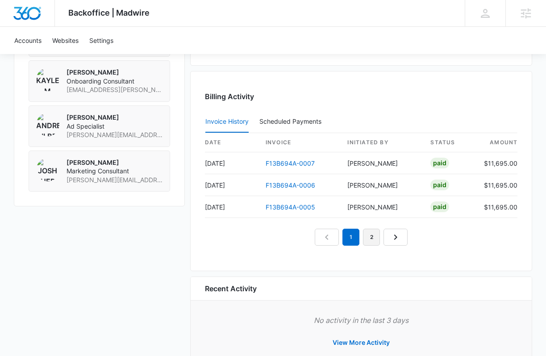
click at [369, 232] on link "2" at bounding box center [371, 237] width 17 height 17
click at [384, 236] on link "3" at bounding box center [381, 237] width 17 height 17
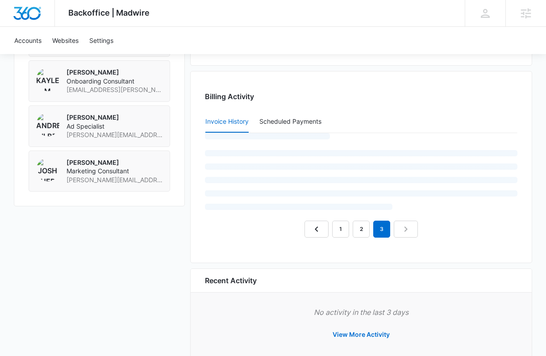
scroll to position [864, 0]
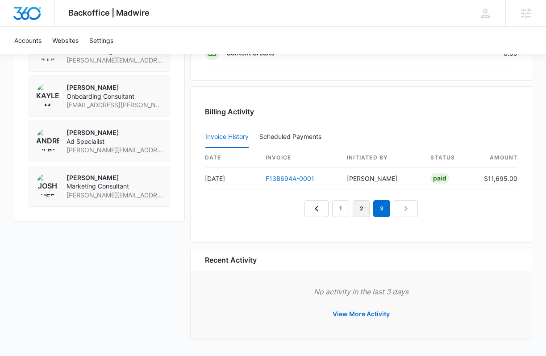
click at [364, 211] on link "2" at bounding box center [361, 208] width 17 height 17
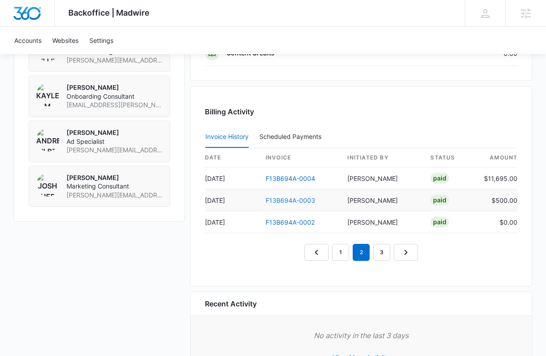
click at [297, 198] on link "F13B694A-0003" at bounding box center [291, 200] width 50 height 8
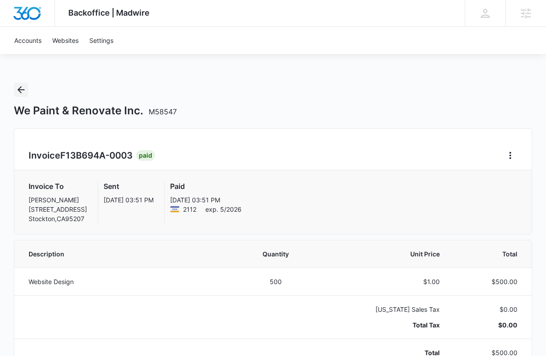
click at [17, 90] on icon "Back" at bounding box center [21, 89] width 11 height 11
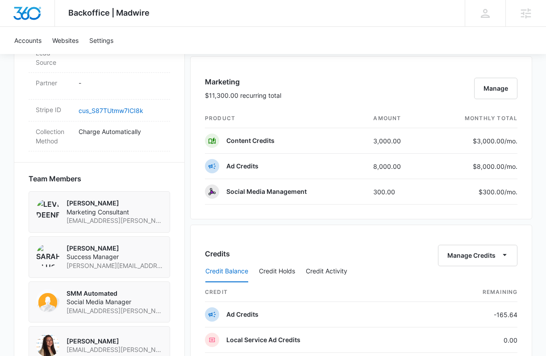
scroll to position [908, 0]
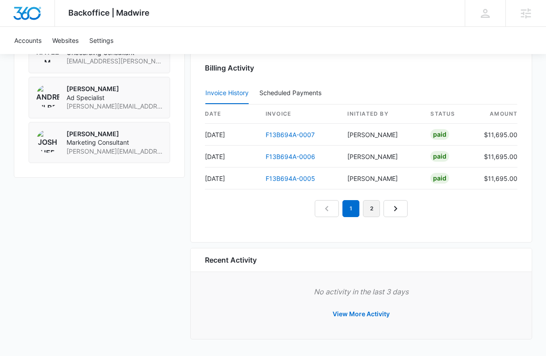
click at [373, 209] on link "2" at bounding box center [371, 208] width 17 height 17
click at [296, 179] on link "F13B694A-0002" at bounding box center [290, 179] width 49 height 8
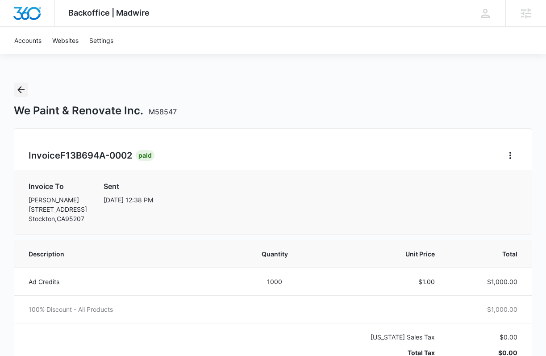
click at [26, 90] on button "Back" at bounding box center [21, 90] width 14 height 14
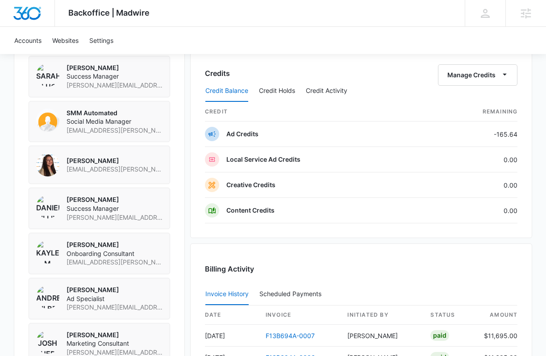
scroll to position [908, 0]
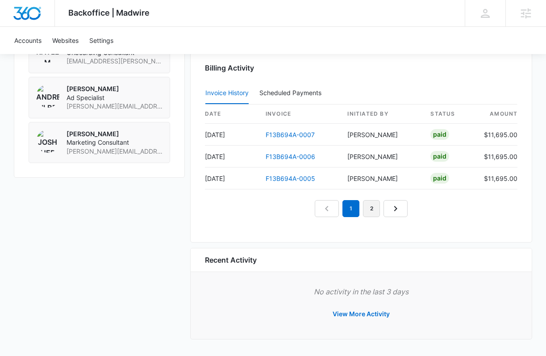
click at [371, 207] on link "2" at bounding box center [371, 208] width 17 height 17
click at [378, 204] on link "3" at bounding box center [381, 208] width 17 height 17
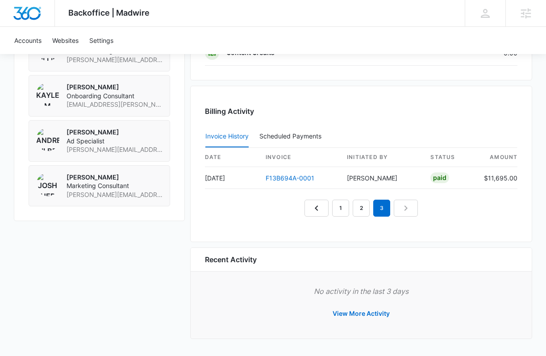
scroll to position [864, 0]
click at [364, 208] on link "2" at bounding box center [361, 208] width 17 height 17
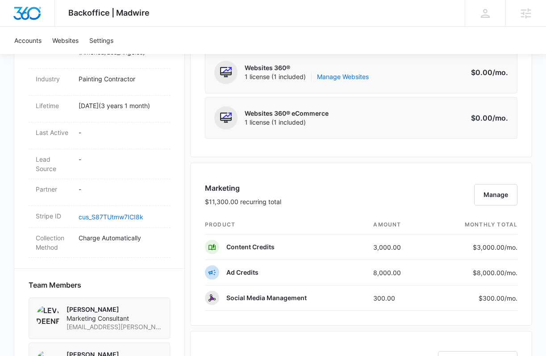
scroll to position [250, 0]
